Goal: Task Accomplishment & Management: Use online tool/utility

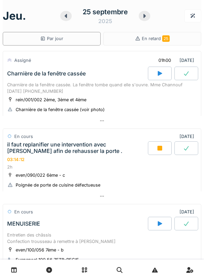
click at [69, 17] on icon at bounding box center [66, 15] width 7 height 5
click at [69, 18] on icon at bounding box center [66, 15] width 7 height 5
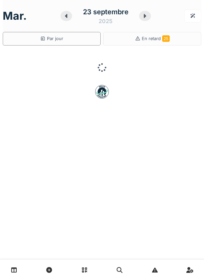
click at [69, 18] on icon at bounding box center [66, 15] width 7 height 5
click at [69, 17] on icon at bounding box center [66, 15] width 7 height 5
click at [69, 18] on icon at bounding box center [66, 15] width 7 height 5
click at [69, 19] on div at bounding box center [67, 16] width 12 height 10
click at [72, 19] on div "19 septembre 2025" at bounding box center [105, 15] width 89 height 21
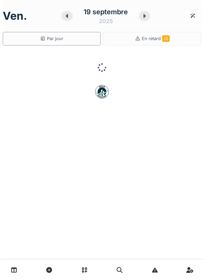
click at [71, 19] on div at bounding box center [67, 16] width 12 height 10
click at [72, 19] on div "18 septembre 2025" at bounding box center [105, 15] width 89 height 21
click at [72, 17] on div at bounding box center [67, 16] width 12 height 10
click at [72, 18] on div "17 septembre 2025" at bounding box center [105, 15] width 89 height 21
click at [72, 17] on div at bounding box center [67, 16] width 12 height 10
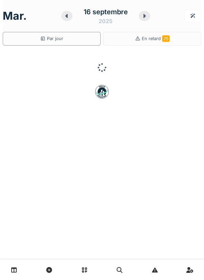
click at [72, 16] on div at bounding box center [67, 16] width 12 height 10
click at [71, 18] on div at bounding box center [67, 16] width 12 height 10
click at [70, 20] on div "[DATE]" at bounding box center [105, 15] width 89 height 21
click at [71, 18] on div at bounding box center [67, 16] width 12 height 10
click at [71, 20] on div at bounding box center [69, 16] width 12 height 10
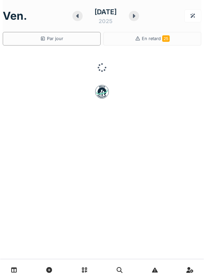
click at [72, 18] on div at bounding box center [77, 16] width 10 height 10
click at [72, 19] on div "11 septembre 2025" at bounding box center [105, 15] width 67 height 21
click at [73, 18] on div "11 septembre 2025" at bounding box center [105, 15] width 67 height 21
click at [72, 20] on div "11 septembre 2025" at bounding box center [105, 15] width 67 height 21
click at [72, 18] on div at bounding box center [77, 16] width 10 height 10
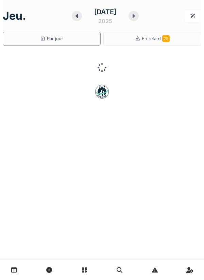
click at [72, 19] on div "11 septembre 2025" at bounding box center [105, 15] width 67 height 21
click at [72, 18] on div "10 septembre 2025" at bounding box center [105, 15] width 67 height 21
click at [72, 18] on div at bounding box center [77, 16] width 10 height 10
click at [72, 17] on div at bounding box center [77, 16] width 10 height 10
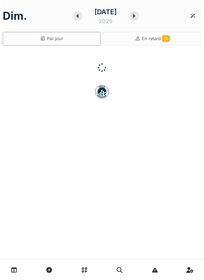
click at [88, 17] on div "[DATE]" at bounding box center [105, 16] width 35 height 18
click at [88, 15] on div "[DATE]" at bounding box center [105, 16] width 35 height 18
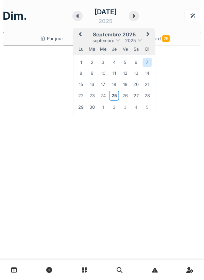
click at [88, 14] on div "[DATE]" at bounding box center [105, 16] width 35 height 18
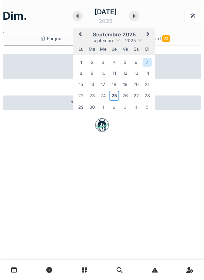
click at [76, 38] on button "Previous Month" at bounding box center [79, 35] width 11 height 11
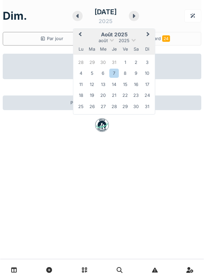
click at [76, 106] on div "25" at bounding box center [80, 106] width 9 height 9
click at [87, 106] on div "26" at bounding box center [91, 106] width 9 height 9
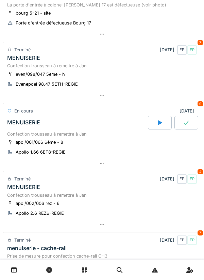
click at [109, 130] on div "MENUISERIE" at bounding box center [77, 123] width 142 height 14
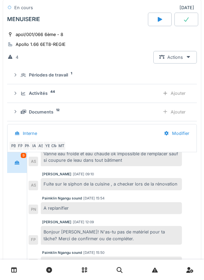
scroll to position [303, 0]
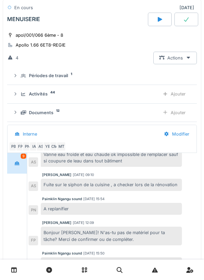
click at [112, 96] on div "Activités 44" at bounding box center [87, 94] width 133 height 6
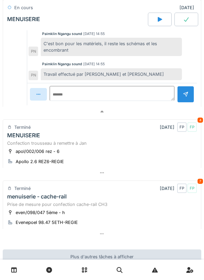
scroll to position [1471, 0]
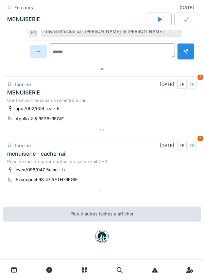
click at [137, 109] on div "apol/002/006 rez - 6 Apollo 2.6 REZ6-REGIE" at bounding box center [102, 113] width 190 height 17
click at [129, 102] on div "Confection trousseau à remettre à Jan" at bounding box center [102, 100] width 190 height 6
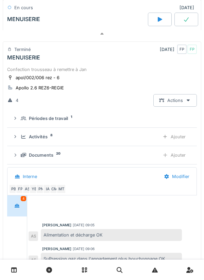
scroll to position [1520, 0]
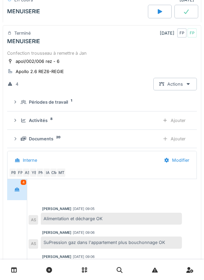
click at [138, 124] on div "Activités 8" at bounding box center [87, 120] width 133 height 6
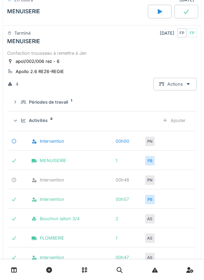
click at [121, 56] on div "Confection trousseau à remettre à Jan" at bounding box center [102, 53] width 190 height 6
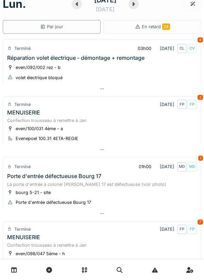
scroll to position [0, 0]
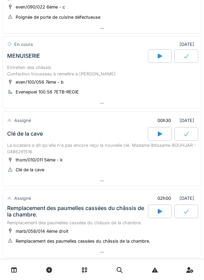
scroll to position [163, 0]
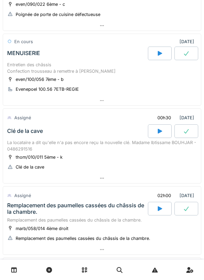
click at [157, 129] on div at bounding box center [160, 131] width 24 height 14
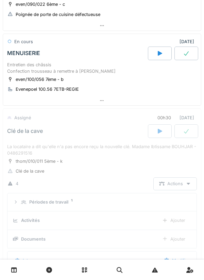
scroll to position [238, 0]
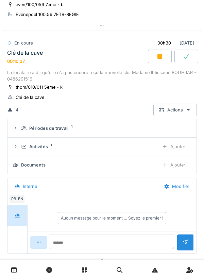
click at [163, 50] on div at bounding box center [160, 57] width 24 height 14
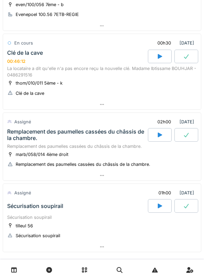
click at [136, 151] on div "marb/058/014 4ème droit Remplacement des paumelles cassées du châssis de la cha…" at bounding box center [102, 159] width 190 height 17
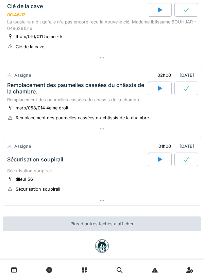
scroll to position [287, 0]
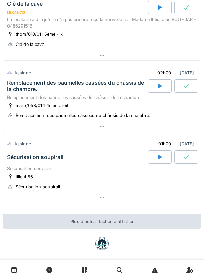
click at [166, 107] on div "marb/058/014 4ème droit Remplacement des paumelles cassées du châssis de la cha…" at bounding box center [102, 110] width 190 height 17
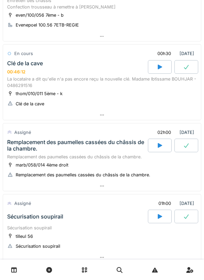
scroll to position [282, 0]
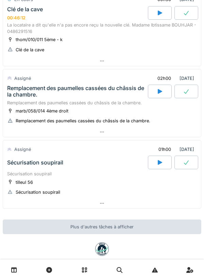
click at [156, 157] on div at bounding box center [160, 163] width 24 height 14
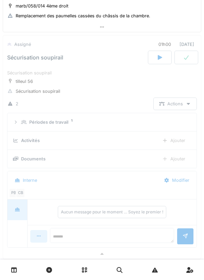
scroll to position [388, 0]
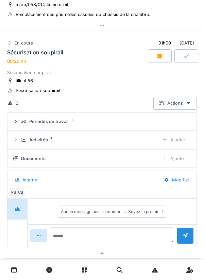
click at [163, 52] on div at bounding box center [160, 56] width 24 height 14
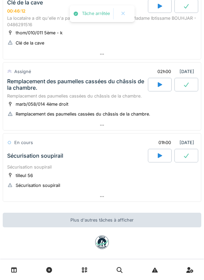
scroll to position [288, 0]
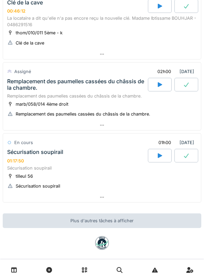
click at [162, 82] on icon at bounding box center [159, 84] width 7 height 5
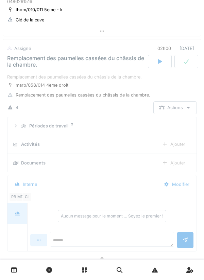
scroll to position [317, 0]
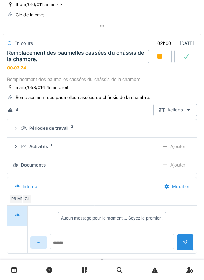
click at [180, 141] on div "Ajouter" at bounding box center [173, 146] width 35 height 13
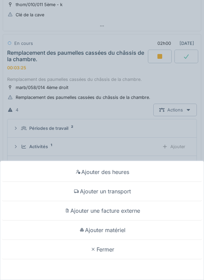
click at [123, 229] on div "Ajouter matériel" at bounding box center [102, 230] width 201 height 19
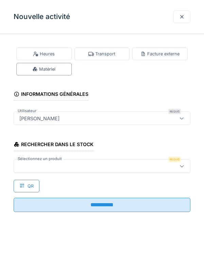
click at [137, 163] on div at bounding box center [91, 166] width 148 height 7
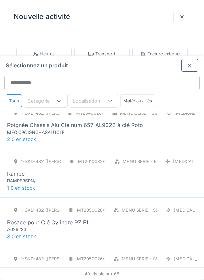
scroll to position [1717, 0]
